Goal: Task Accomplishment & Management: Manage account settings

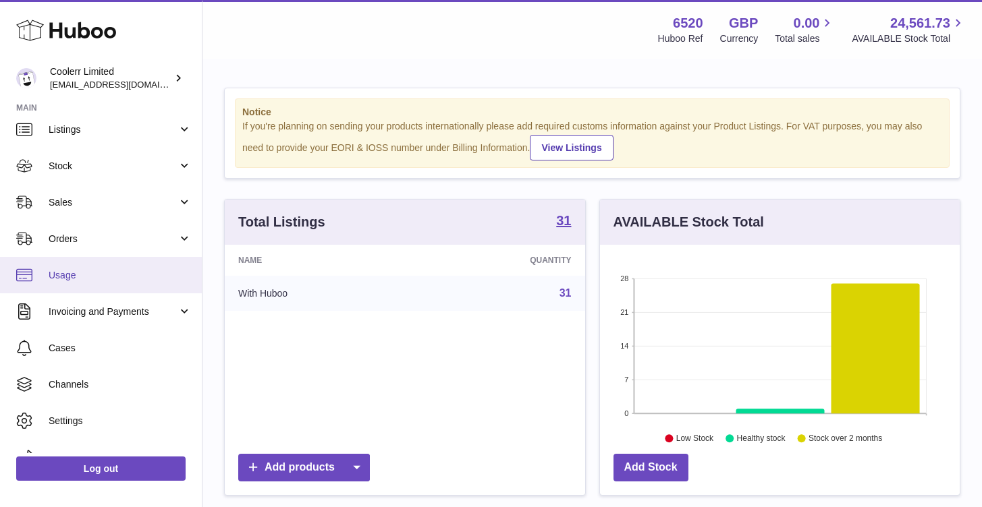
scroll to position [69, 0]
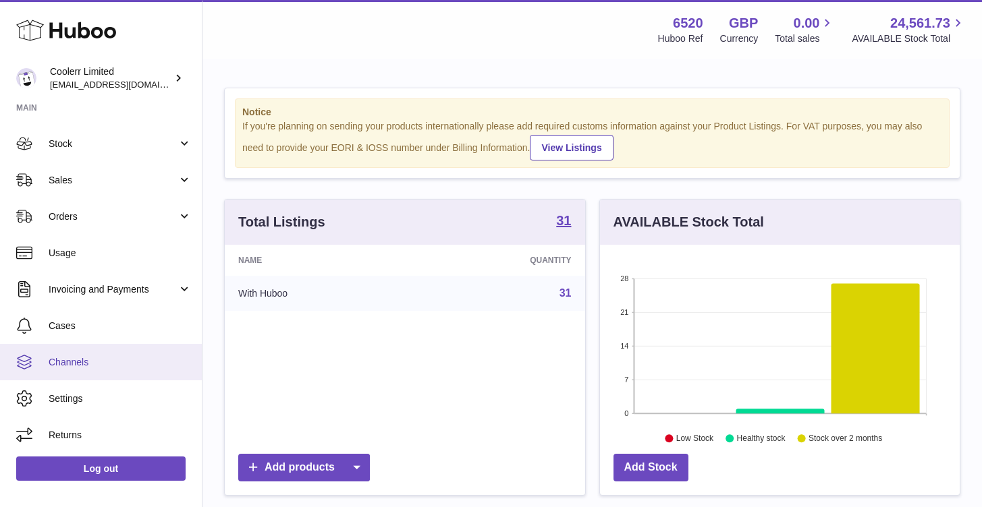
click at [71, 359] on span "Channels" at bounding box center [120, 362] width 143 height 13
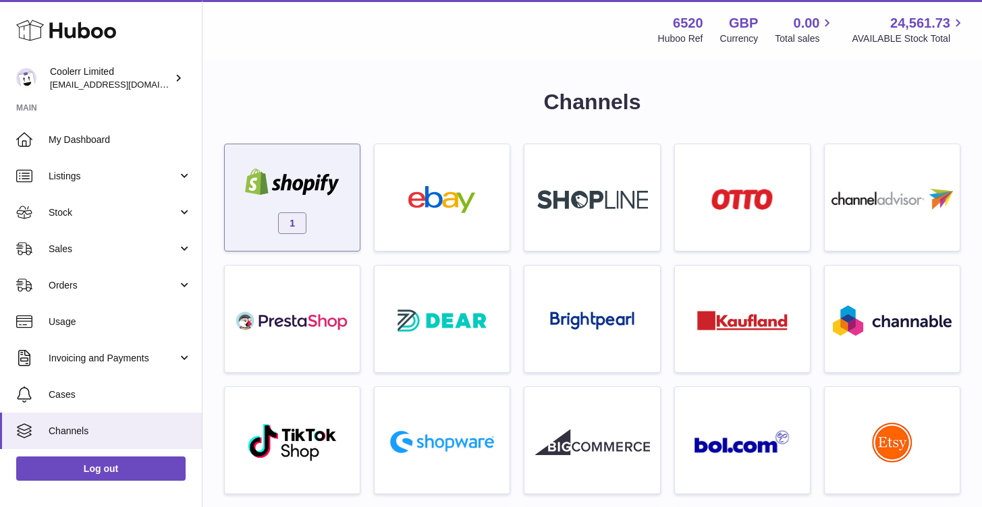
click at [264, 227] on div "1" at bounding box center [291, 201] width 121 height 86
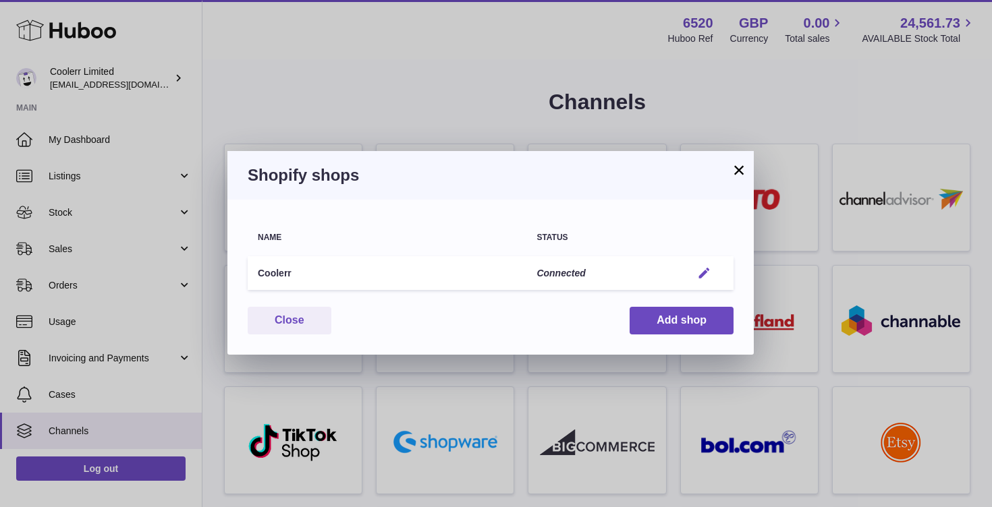
click at [709, 271] on em "button" at bounding box center [704, 274] width 14 height 14
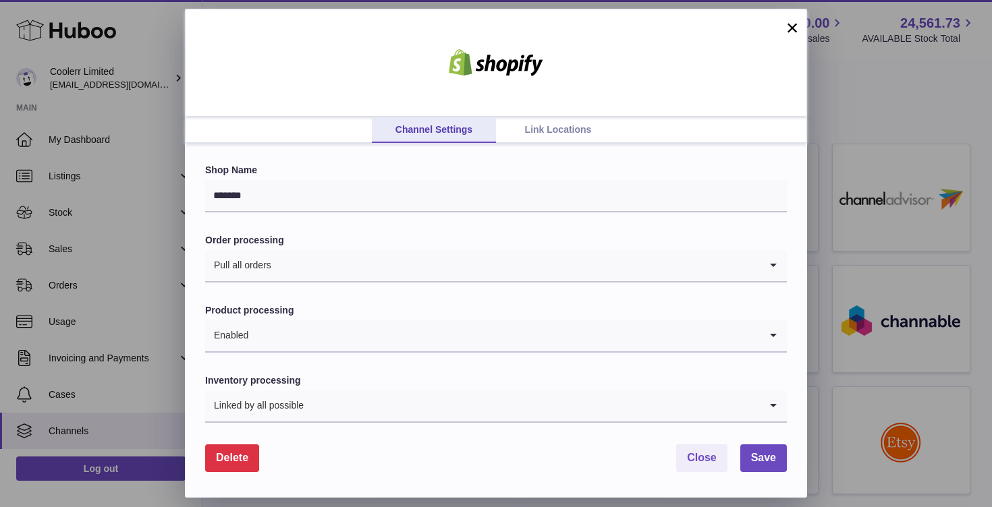
click at [246, 457] on span "Delete" at bounding box center [232, 457] width 32 height 11
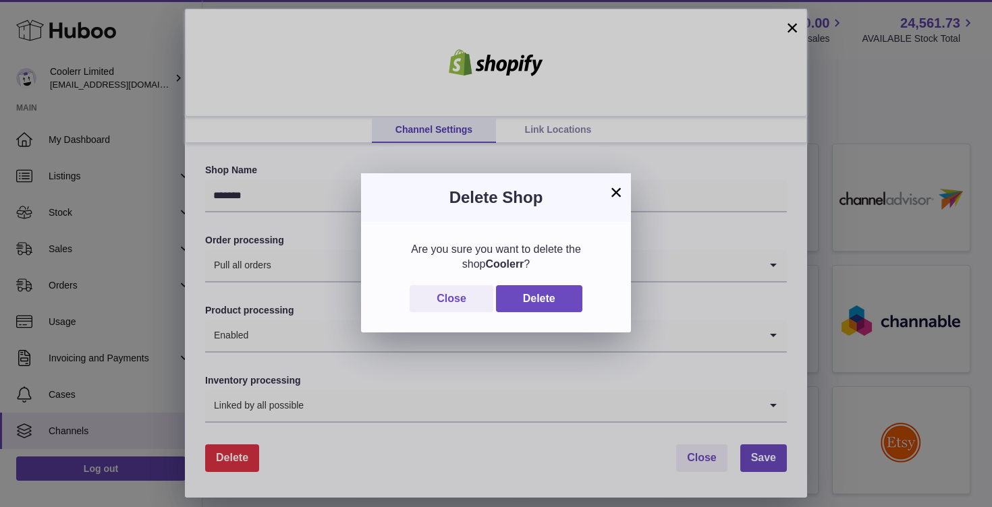
click at [585, 294] on div "Close Delete" at bounding box center [495, 299] width 229 height 28
click at [560, 293] on button "Delete" at bounding box center [539, 299] width 86 height 28
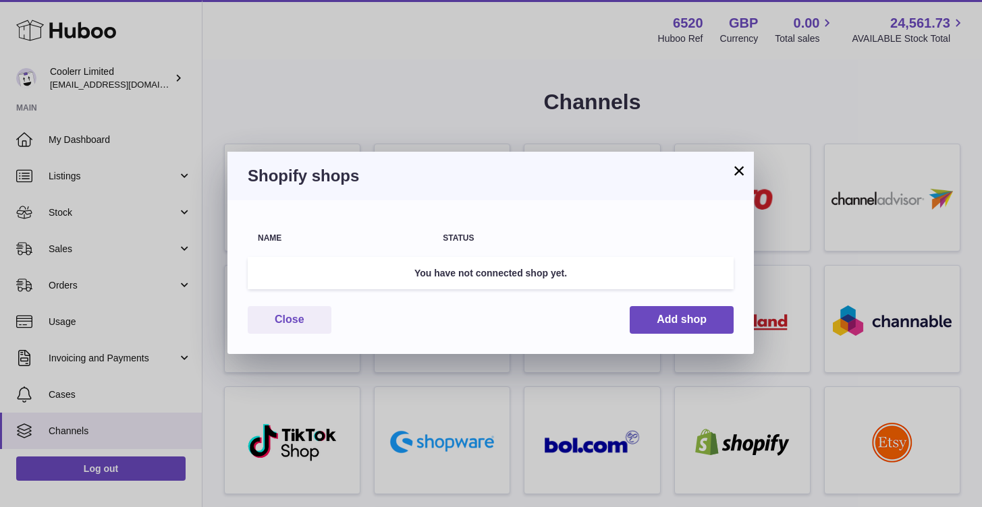
click at [735, 176] on button "×" at bounding box center [739, 171] width 16 height 16
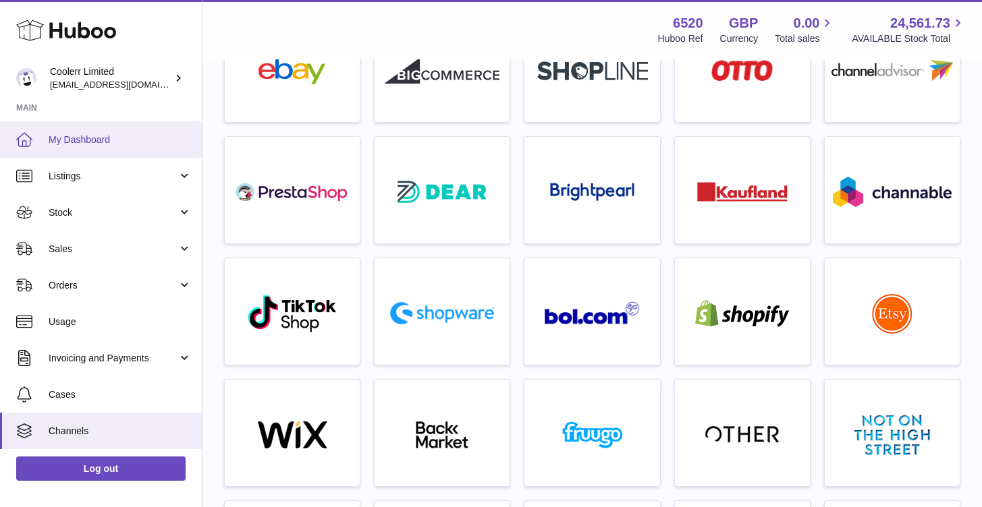
click at [105, 138] on span "My Dashboard" at bounding box center [120, 140] width 143 height 13
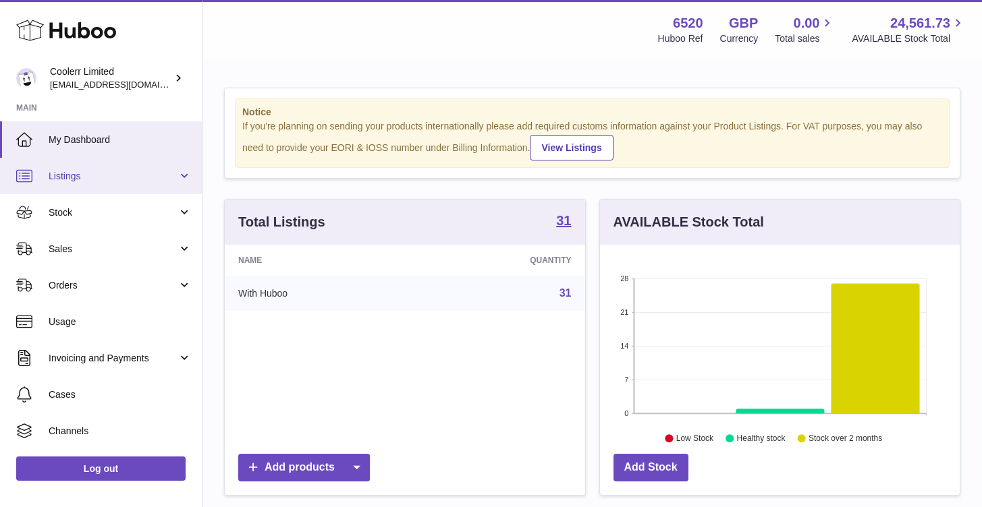
scroll to position [211, 360]
click at [105, 172] on span "Listings" at bounding box center [113, 176] width 129 height 13
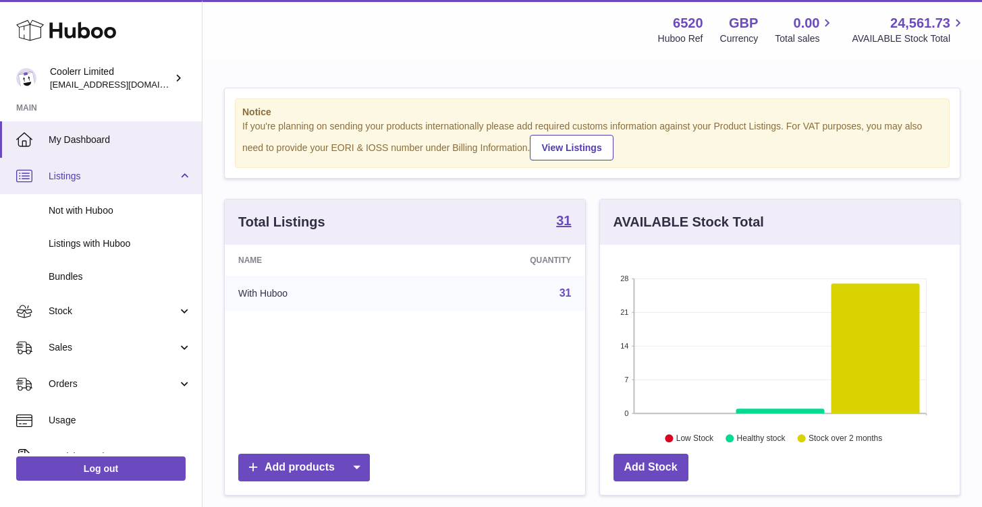
click at [63, 171] on span "Listings" at bounding box center [113, 176] width 129 height 13
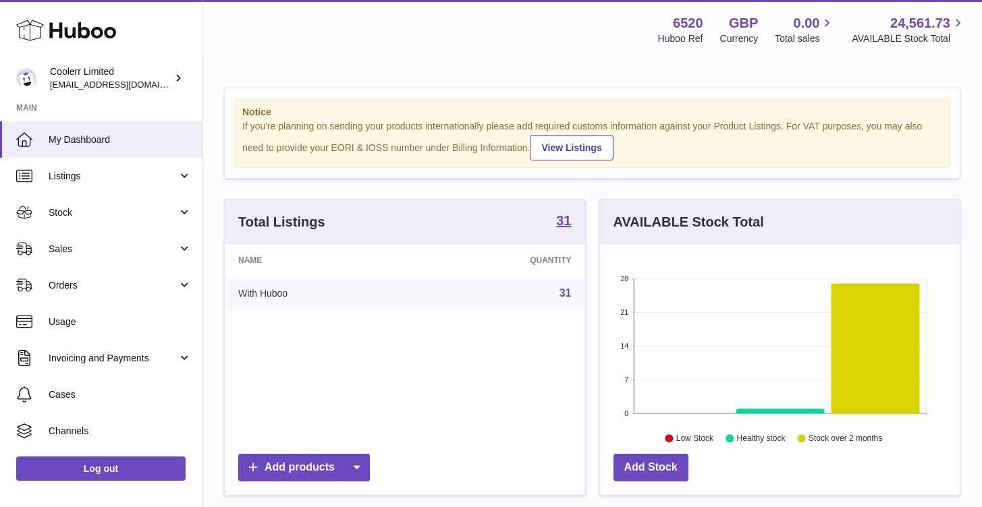
click at [447, 41] on div "Menu Huboo 6520 Huboo Ref GBP Currency 0.00 Total sales 24,561.73 AVAILABLE Sto…" at bounding box center [592, 29] width 747 height 31
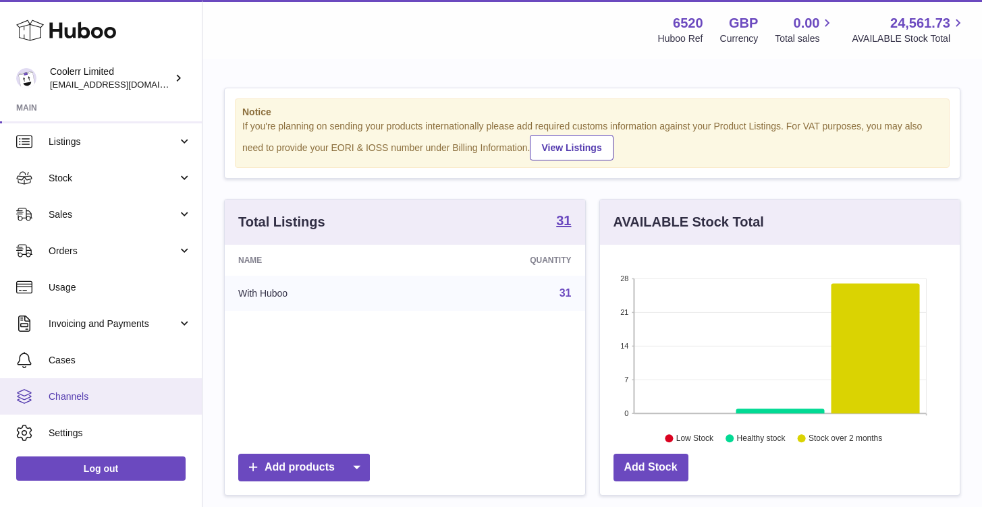
scroll to position [69, 0]
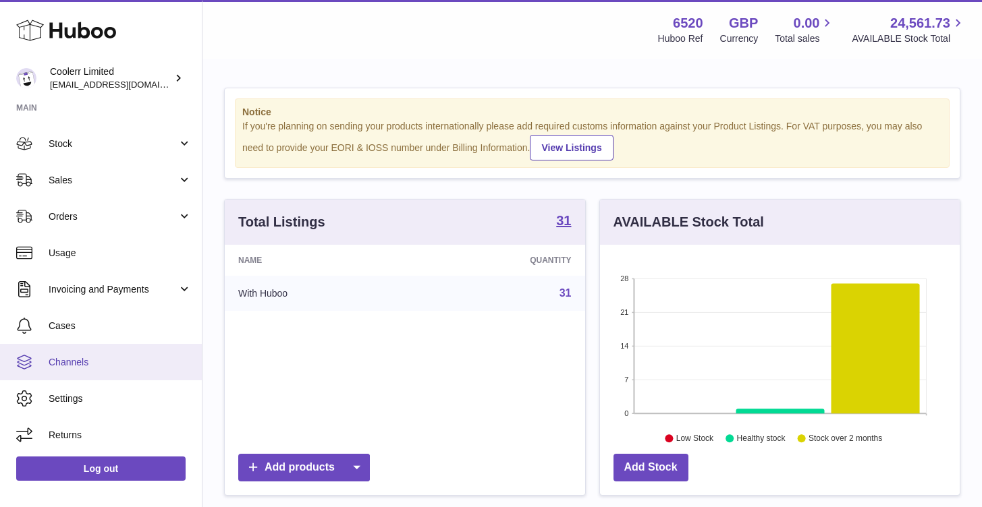
click at [90, 354] on link "Channels" at bounding box center [101, 362] width 202 height 36
click at [95, 358] on span "Channels" at bounding box center [120, 362] width 143 height 13
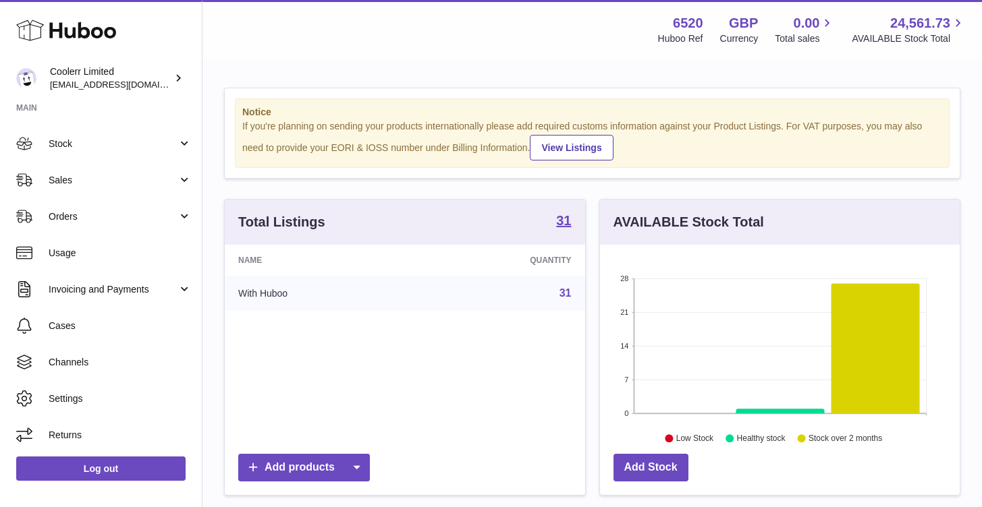
scroll to position [174, 0]
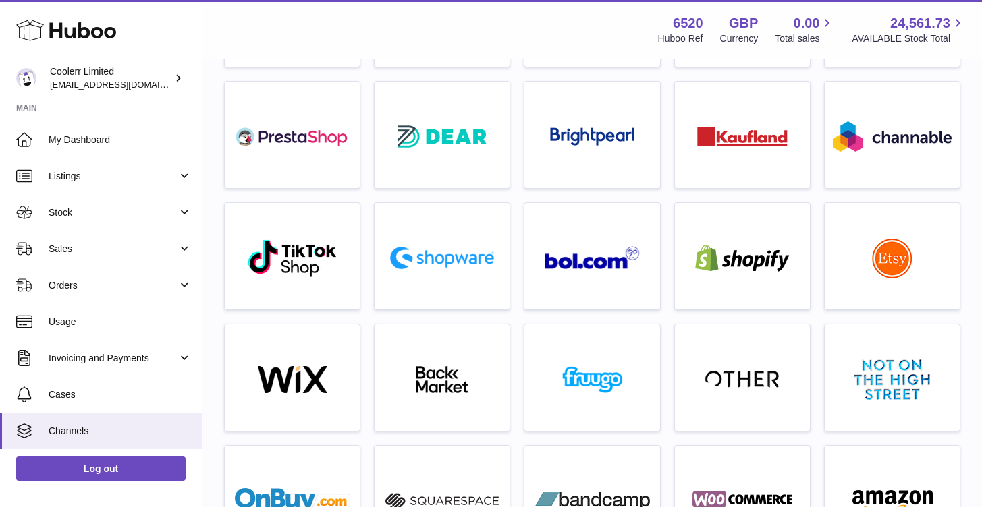
scroll to position [795, 0]
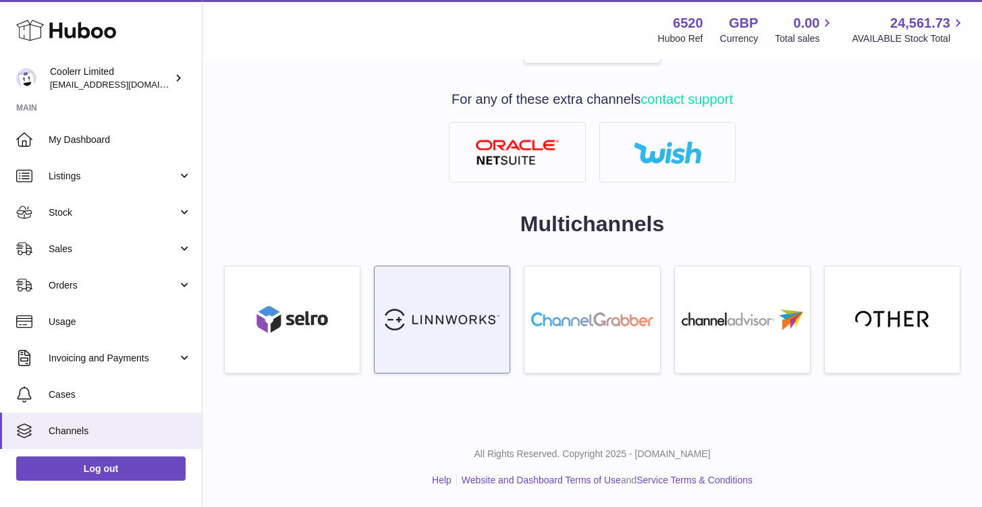
click at [447, 312] on img at bounding box center [442, 319] width 115 height 27
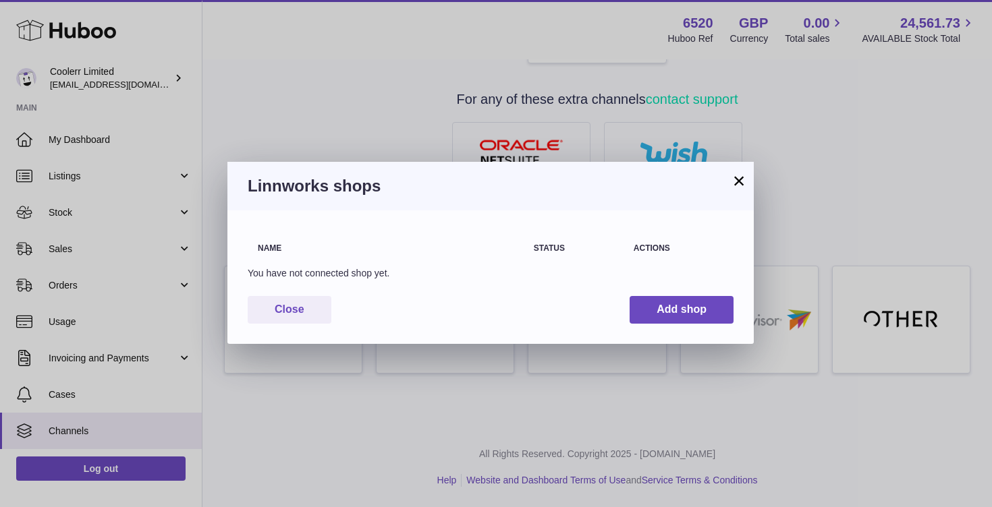
click at [732, 179] on button "×" at bounding box center [739, 181] width 16 height 16
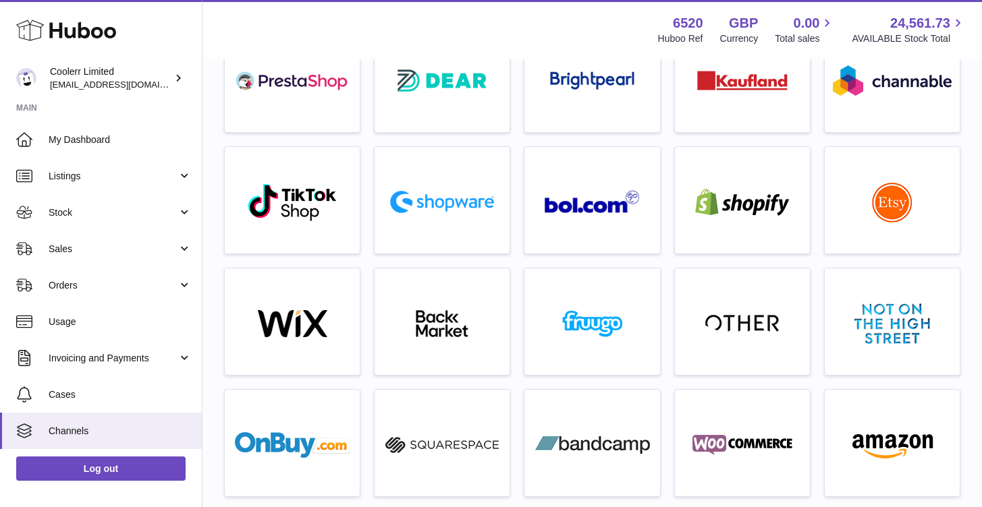
scroll to position [111, 0]
